Goal: Task Accomplishment & Management: Manage account settings

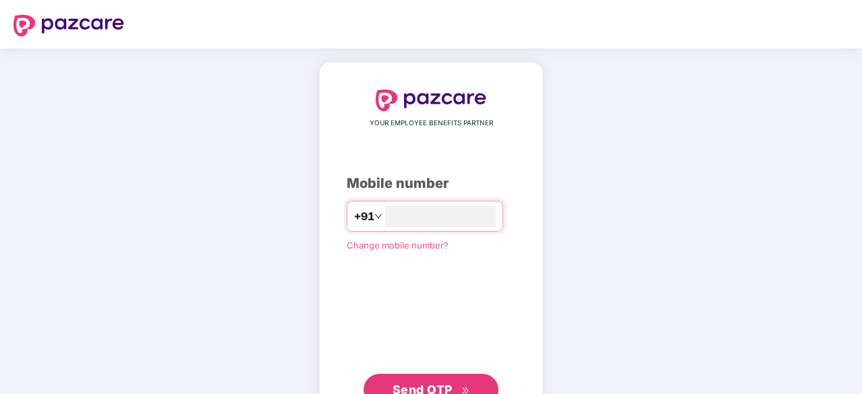
type input "*"
type input "**********"
click at [405, 386] on span "Send OTP" at bounding box center [422, 389] width 60 height 14
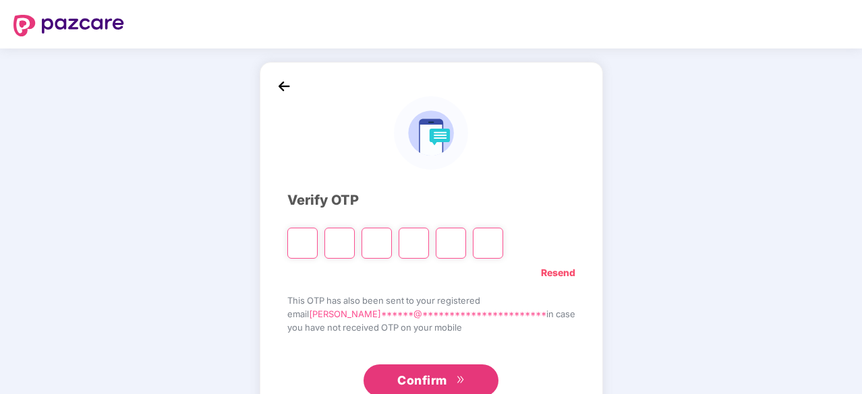
paste input "*"
type input "*"
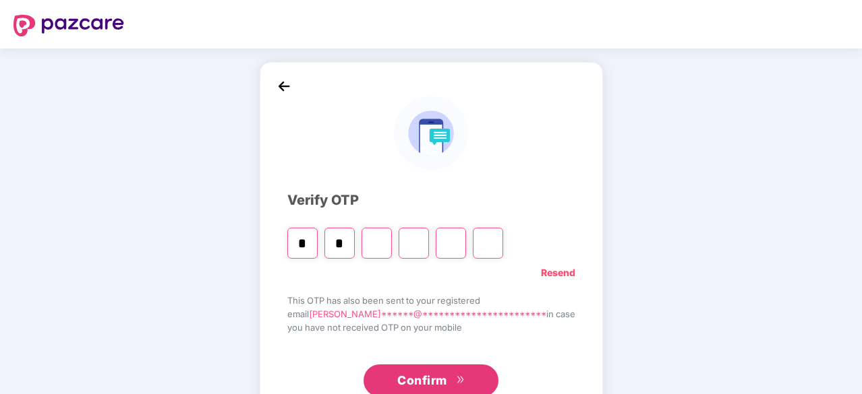
type input "*"
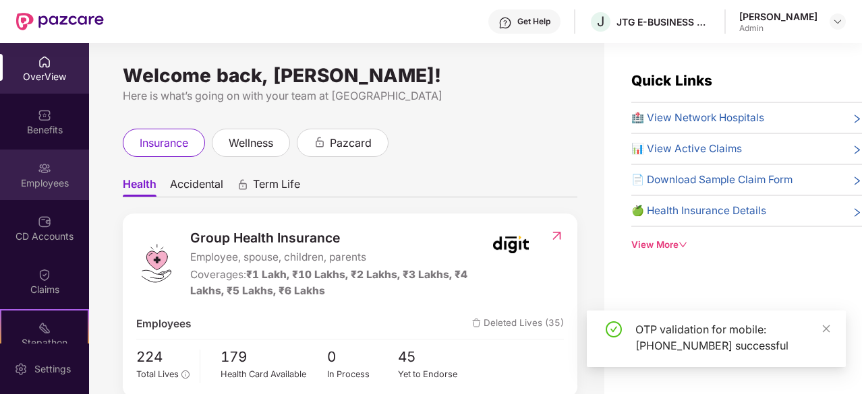
click at [38, 174] on img at bounding box center [44, 168] width 13 height 13
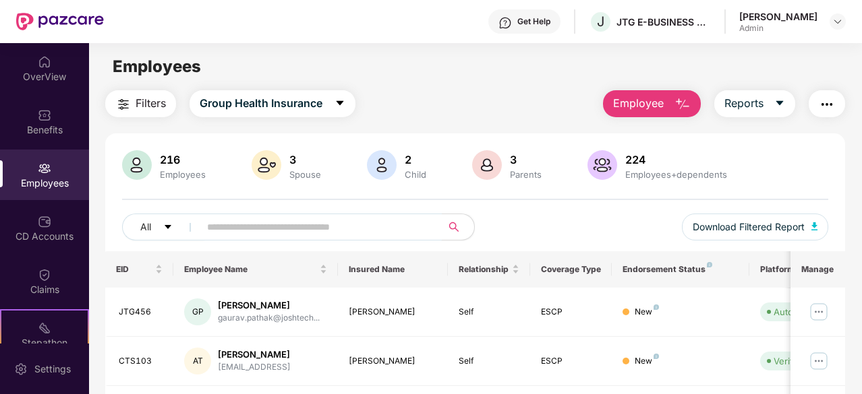
click at [225, 224] on input "text" at bounding box center [315, 227] width 216 height 20
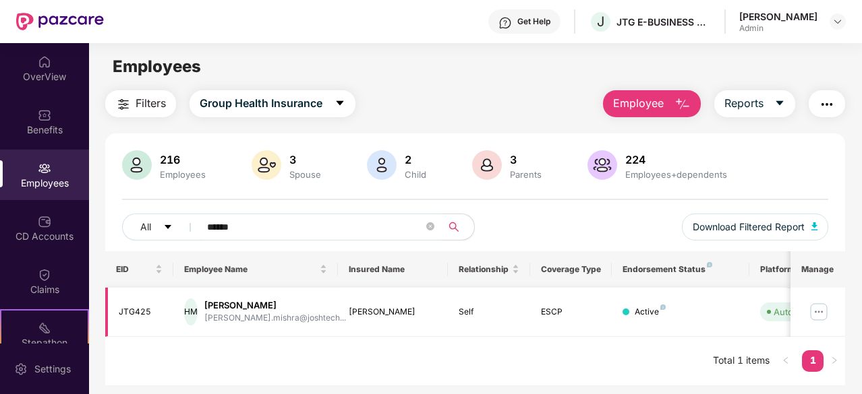
type input "******"
click at [820, 310] on img at bounding box center [819, 312] width 22 height 22
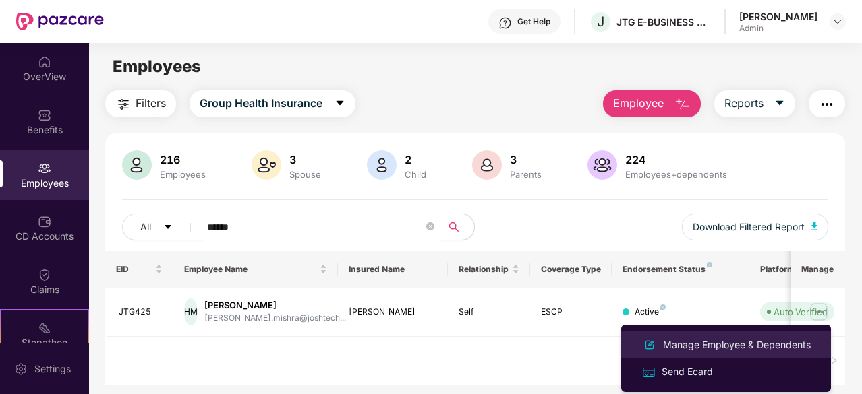
click at [674, 345] on div "Manage Employee & Dependents" at bounding box center [736, 345] width 153 height 15
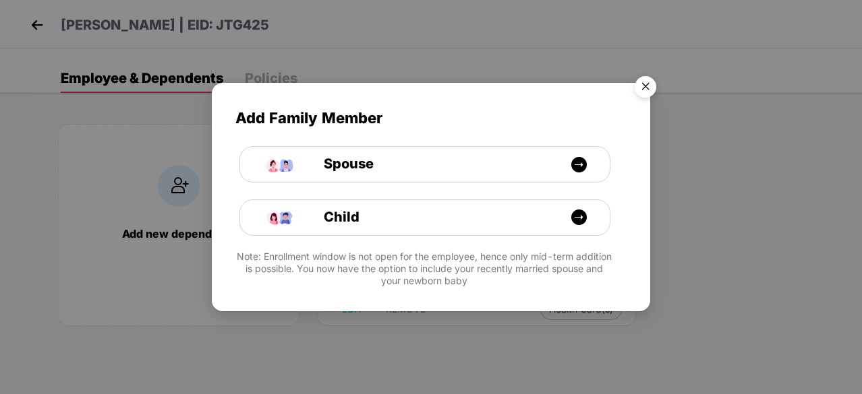
click at [641, 90] on img "Close" at bounding box center [645, 89] width 38 height 38
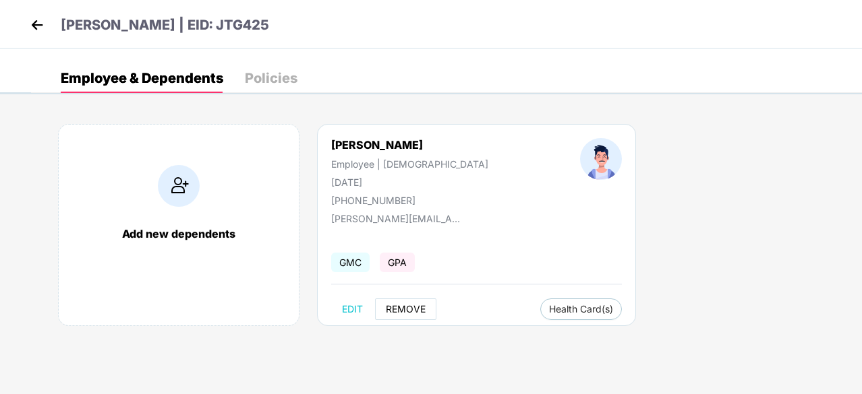
click at [405, 308] on span "REMOVE" at bounding box center [406, 309] width 40 height 11
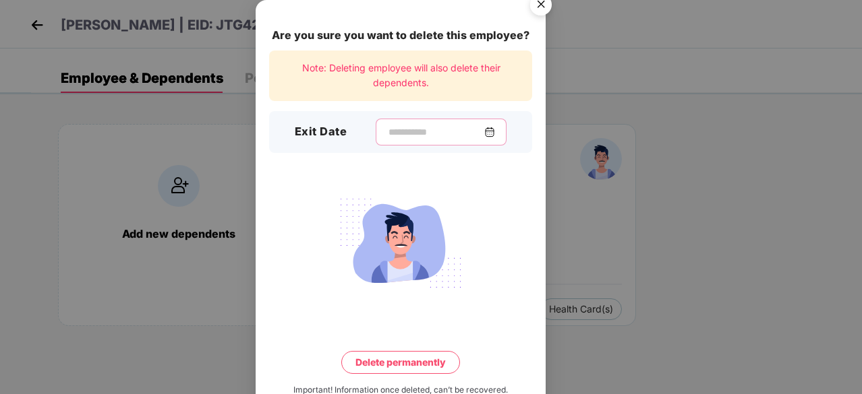
click at [387, 128] on input at bounding box center [435, 132] width 97 height 14
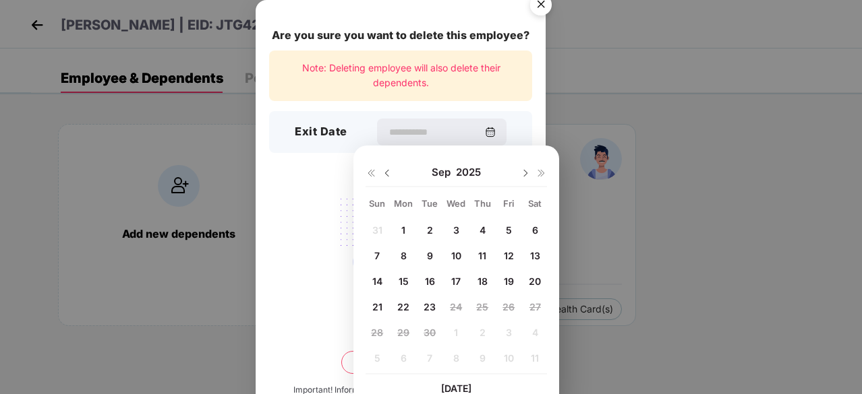
click at [427, 305] on span "23" at bounding box center [429, 306] width 12 height 11
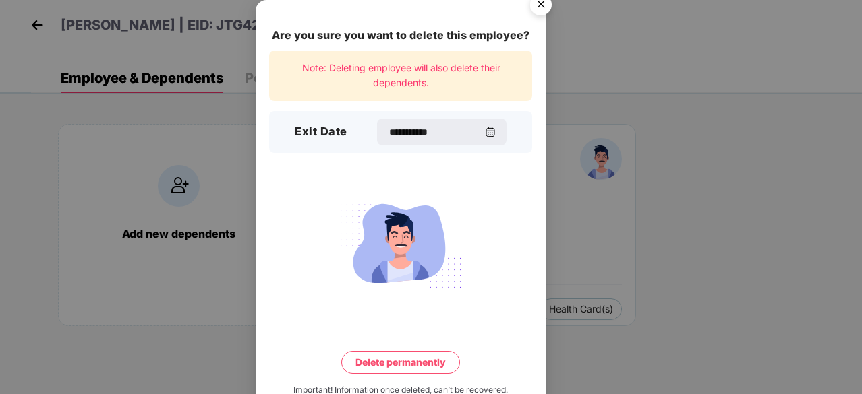
type input "**********"
click at [413, 361] on button "Delete permanently" at bounding box center [400, 362] width 119 height 23
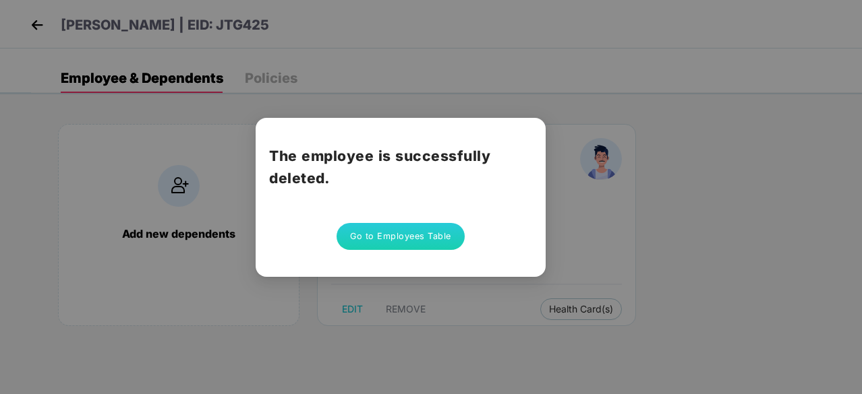
click at [34, 26] on div "The employee is successfully deleted. Go to Employees Table" at bounding box center [431, 197] width 862 height 394
click at [379, 237] on button "Go to Employees Table" at bounding box center [400, 236] width 128 height 27
